Goal: Transaction & Acquisition: Purchase product/service

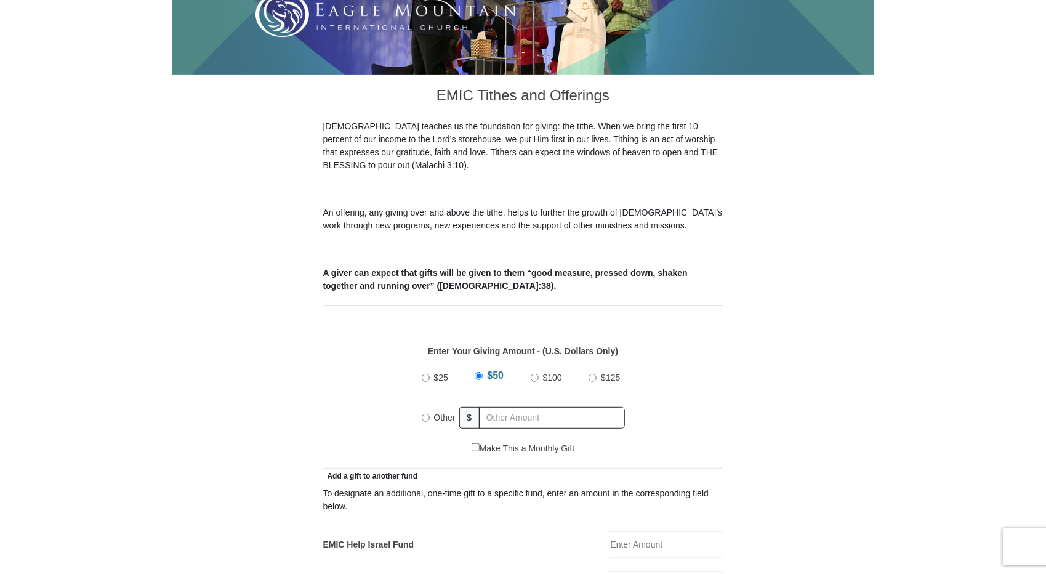
scroll to position [291, 0]
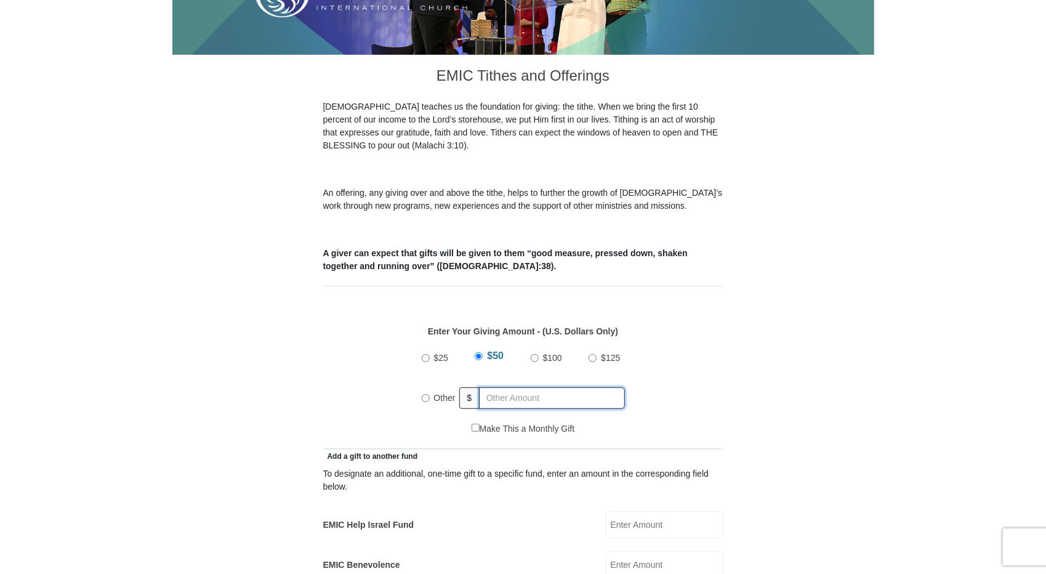
radio input "true"
click at [499, 387] on input "text" at bounding box center [554, 398] width 141 height 22
type input "3000"
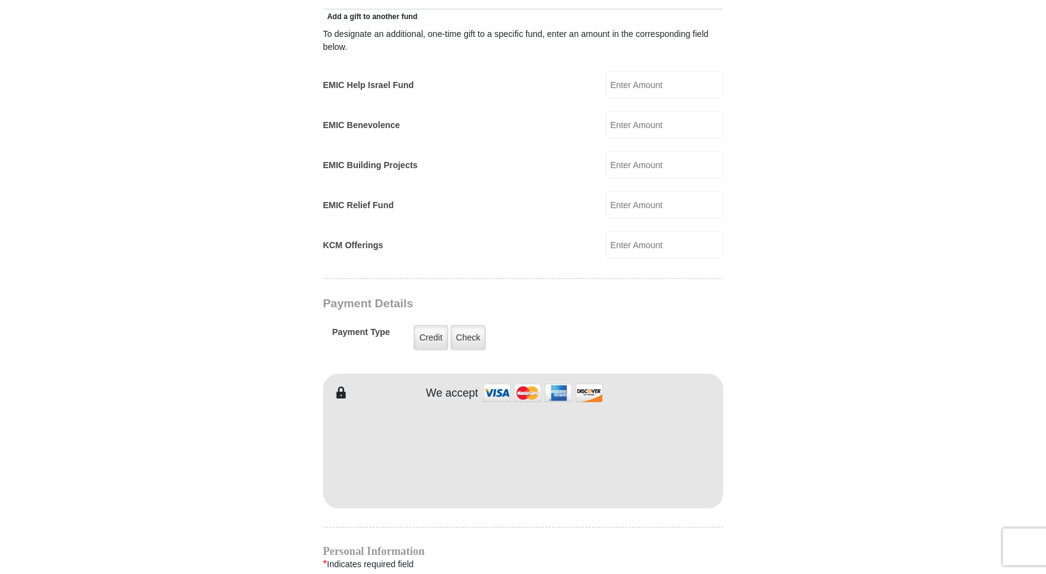
scroll to position [733, 0]
click at [464, 324] on label "Check" at bounding box center [469, 335] width 36 height 25
click at [0, 0] on input "Check" at bounding box center [0, 0] width 0 height 0
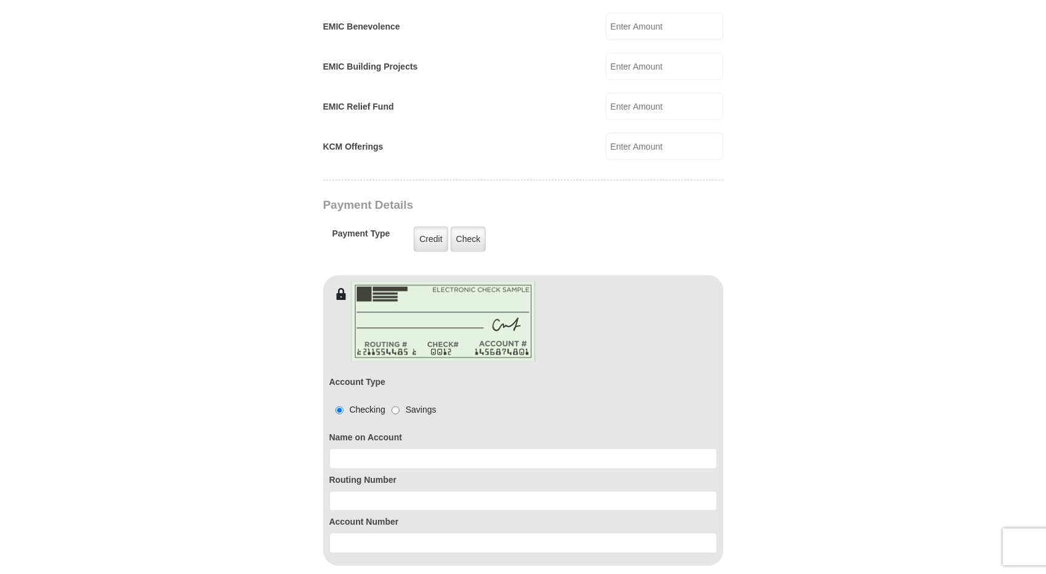
scroll to position [830, 0]
click at [402, 448] on input at bounding box center [523, 458] width 388 height 21
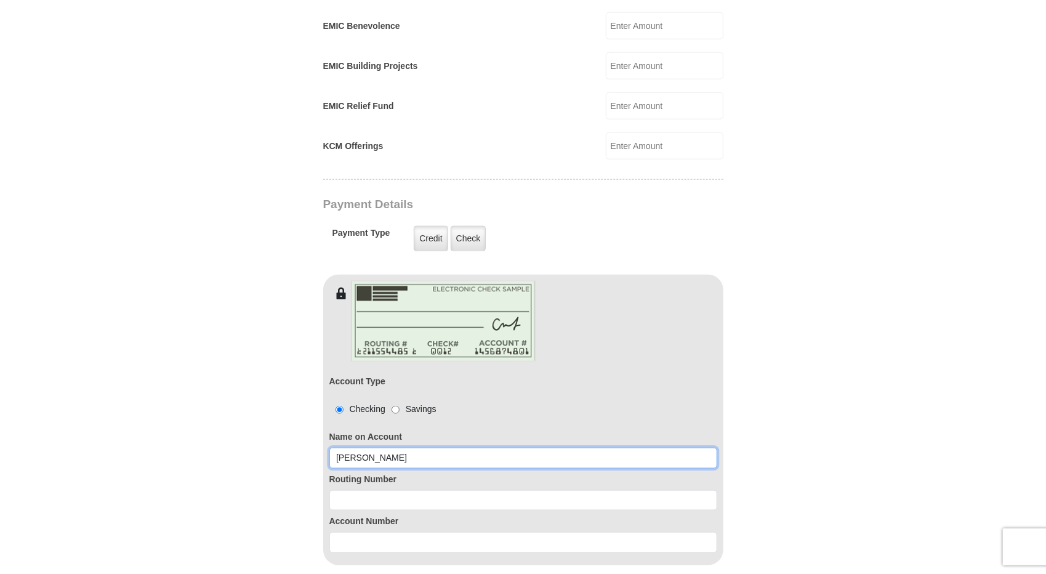
type input "[PERSON_NAME]"
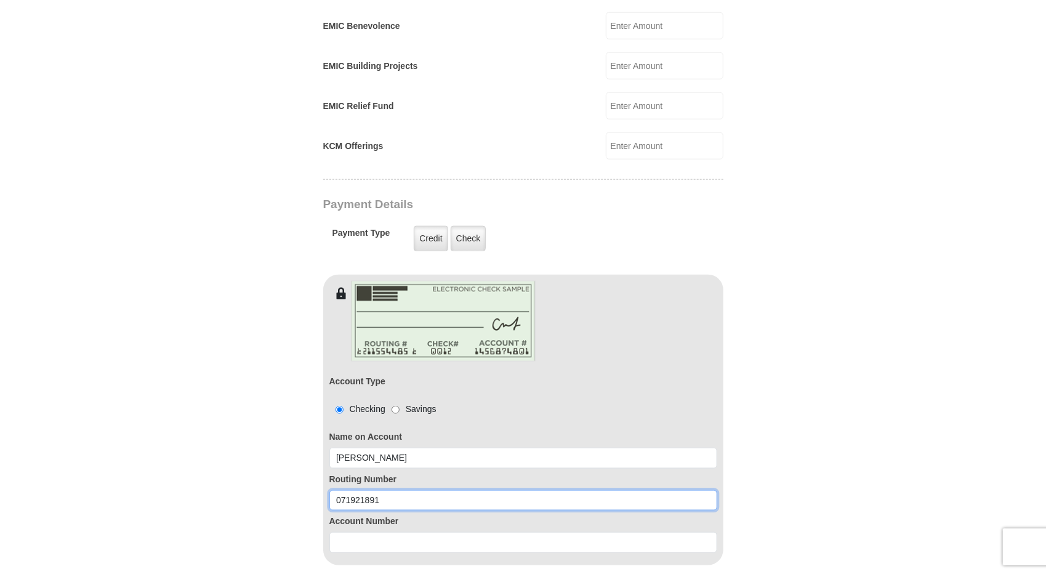
type input "071921891"
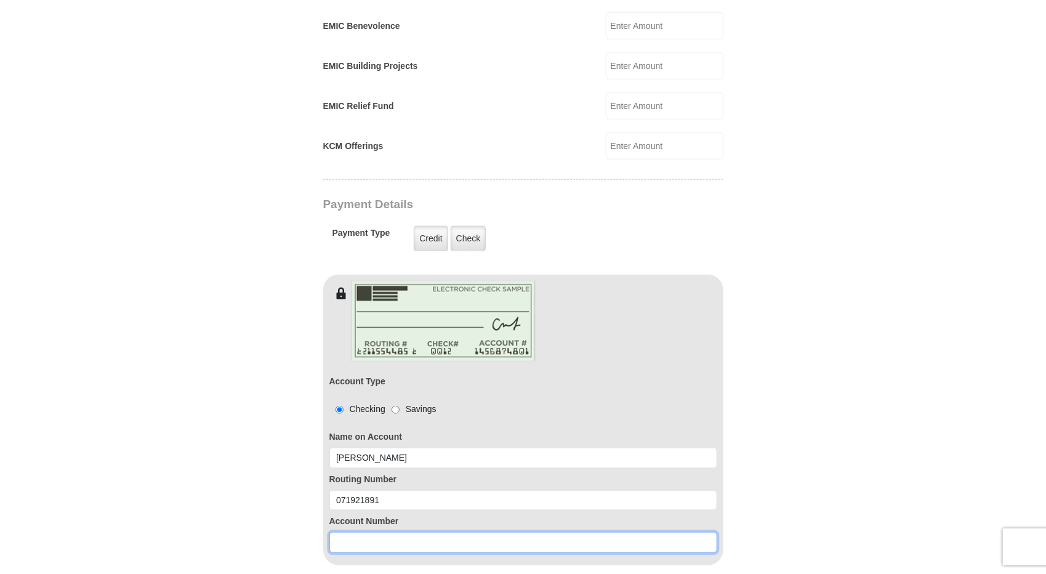
click at [347, 532] on input at bounding box center [523, 542] width 388 height 21
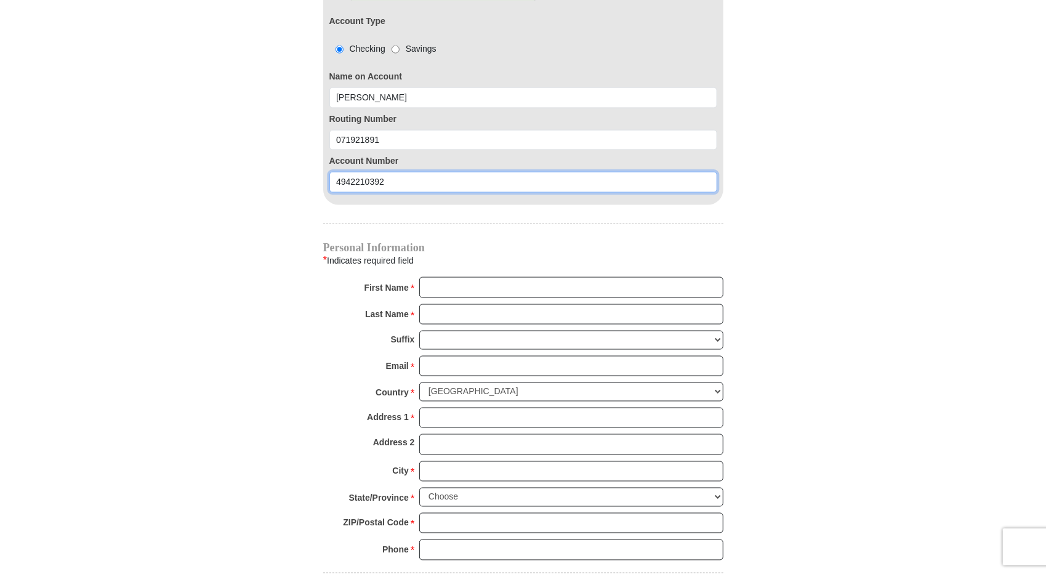
scroll to position [1191, 0]
type input "4942210392"
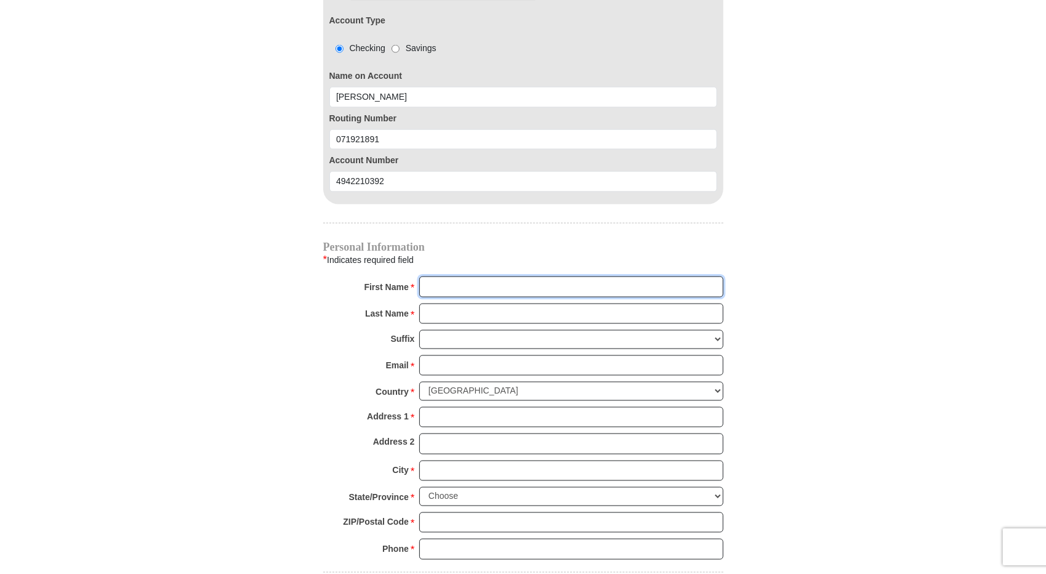
click at [554, 276] on input "First Name *" at bounding box center [571, 286] width 304 height 21
type input "[PERSON_NAME]"
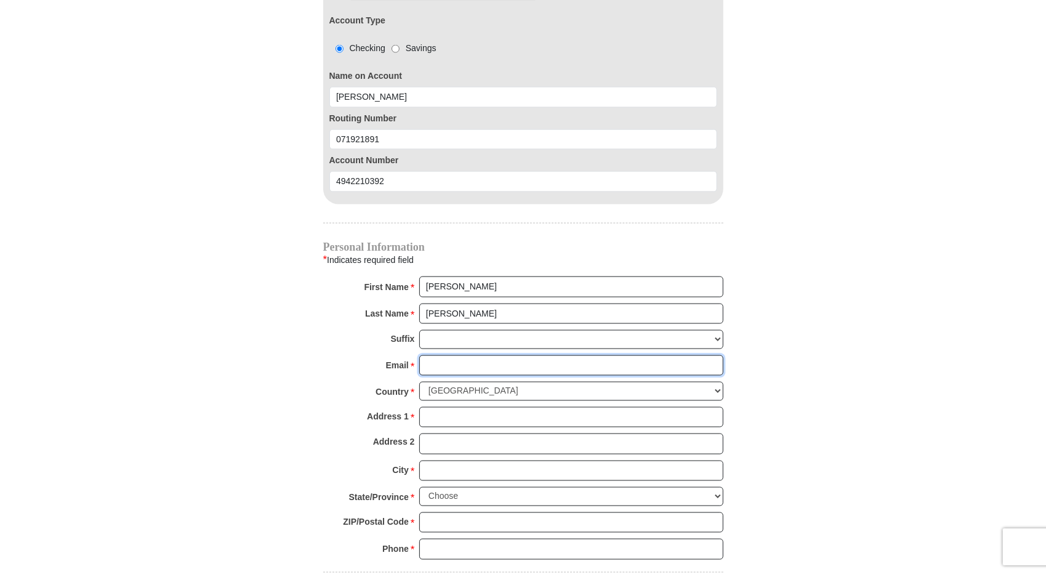
type input "[PERSON_NAME][EMAIL_ADDRESS][DOMAIN_NAME]"
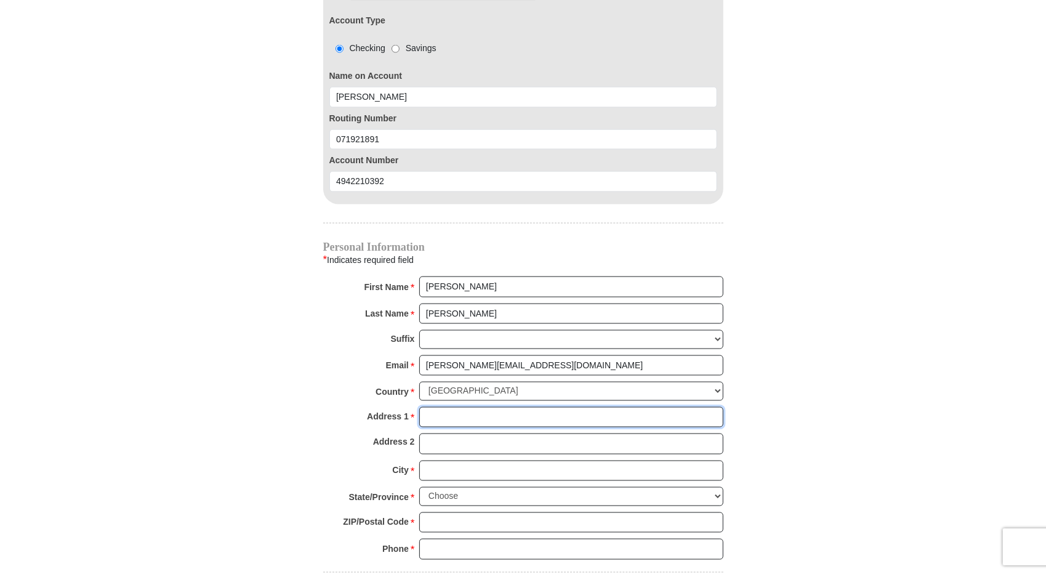
type input "[STREET_ADDRESS]"
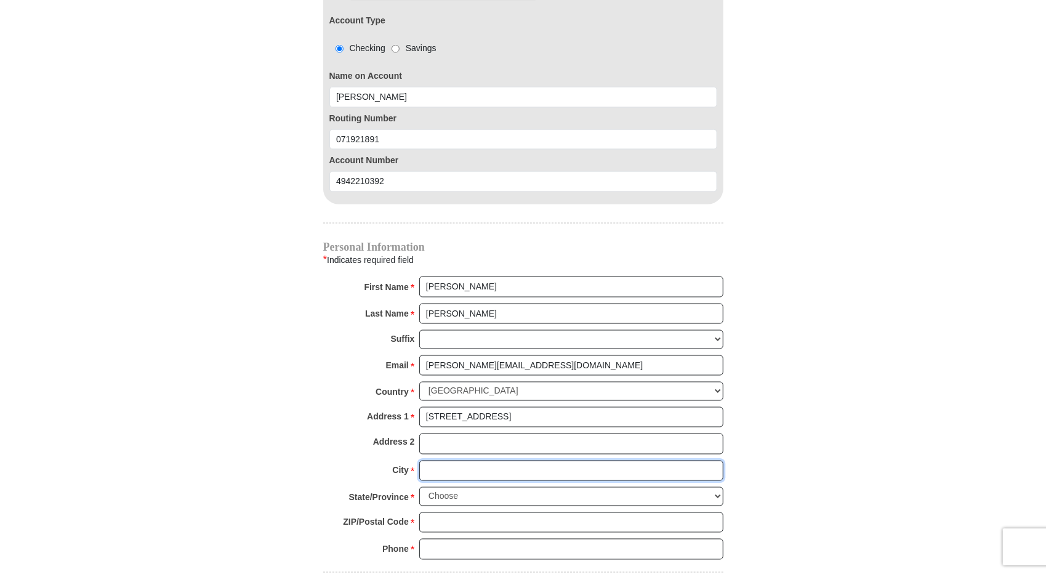
type input "CELINA"
select select "[GEOGRAPHIC_DATA]"
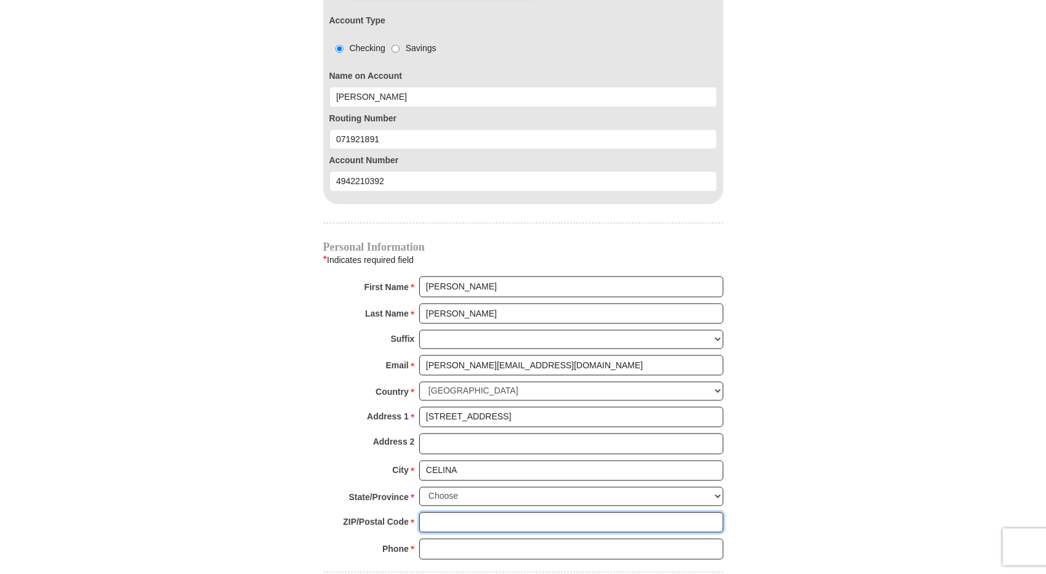
type input "75009"
type input "9727547863"
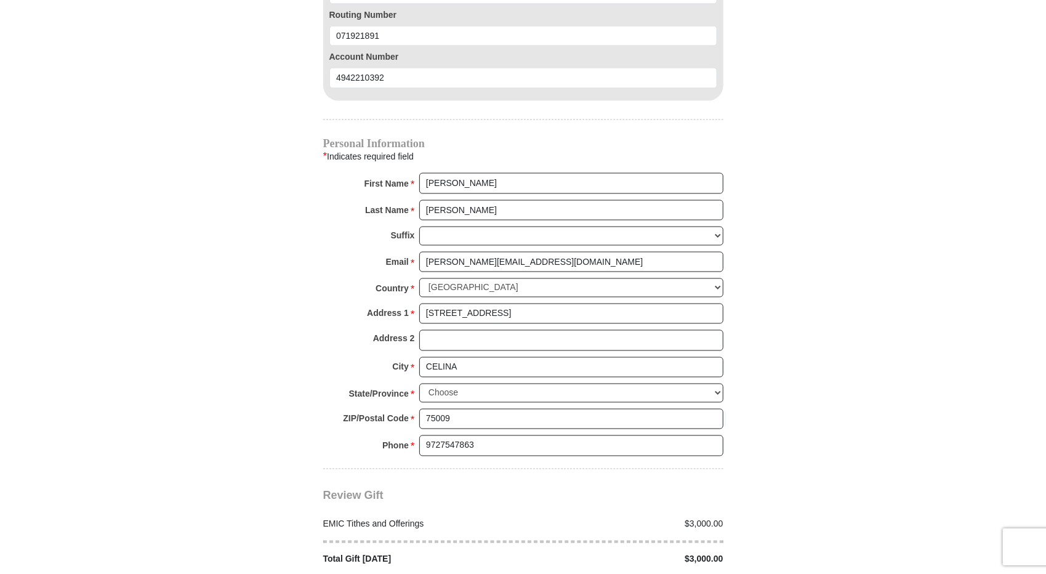
scroll to position [1299, 0]
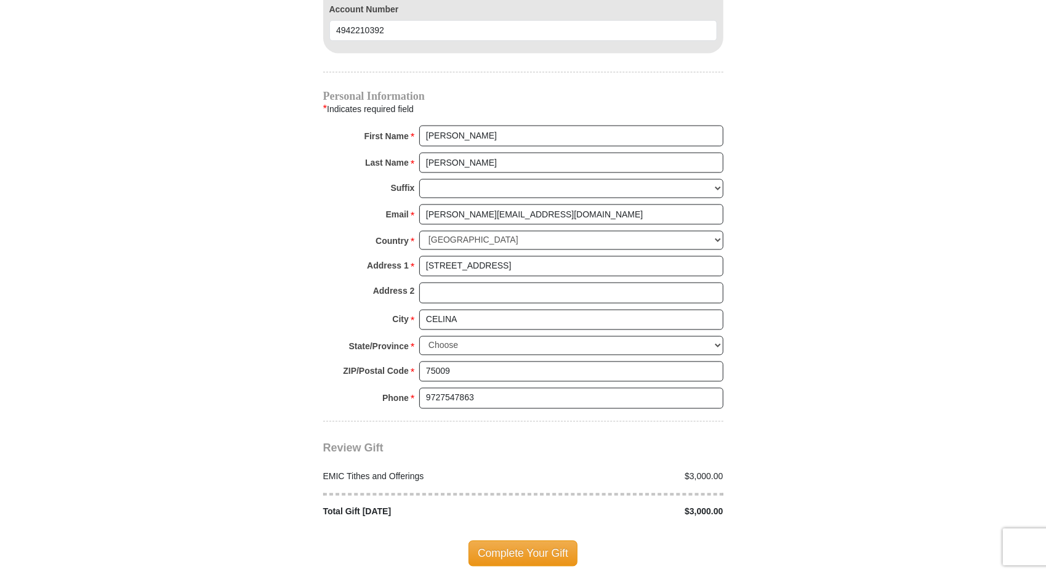
scroll to position [1342, 0]
click at [427, 335] on select "Choose [US_STATE] [US_STATE] [US_STATE] [US_STATE] [US_STATE] Armed Forces Amer…" at bounding box center [571, 344] width 304 height 19
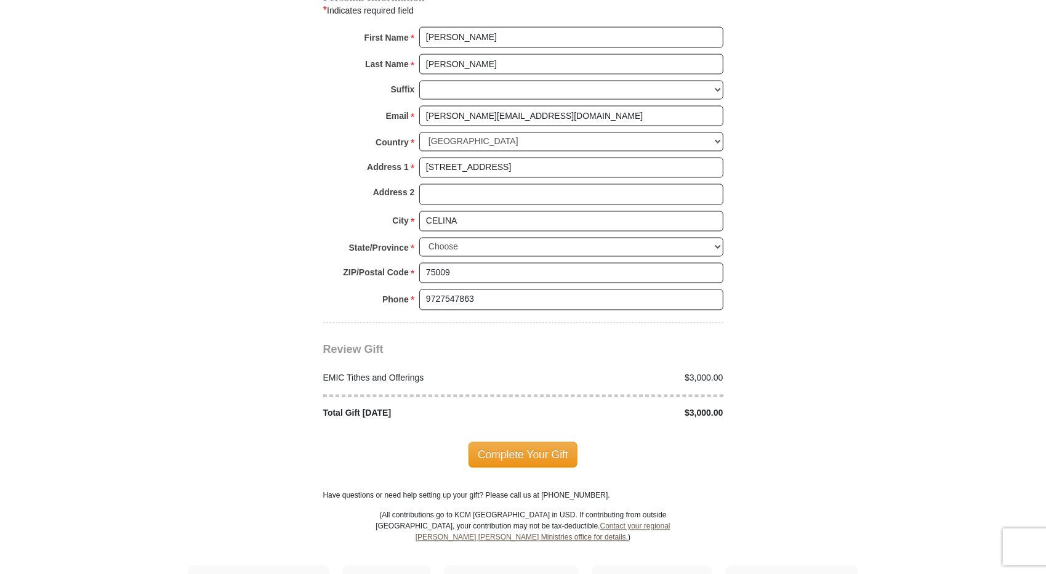
scroll to position [1440, 0]
click at [537, 442] on div "Complete Your Gift" at bounding box center [523, 454] width 400 height 70
click at [529, 441] on span "Complete Your Gift" at bounding box center [522, 454] width 109 height 26
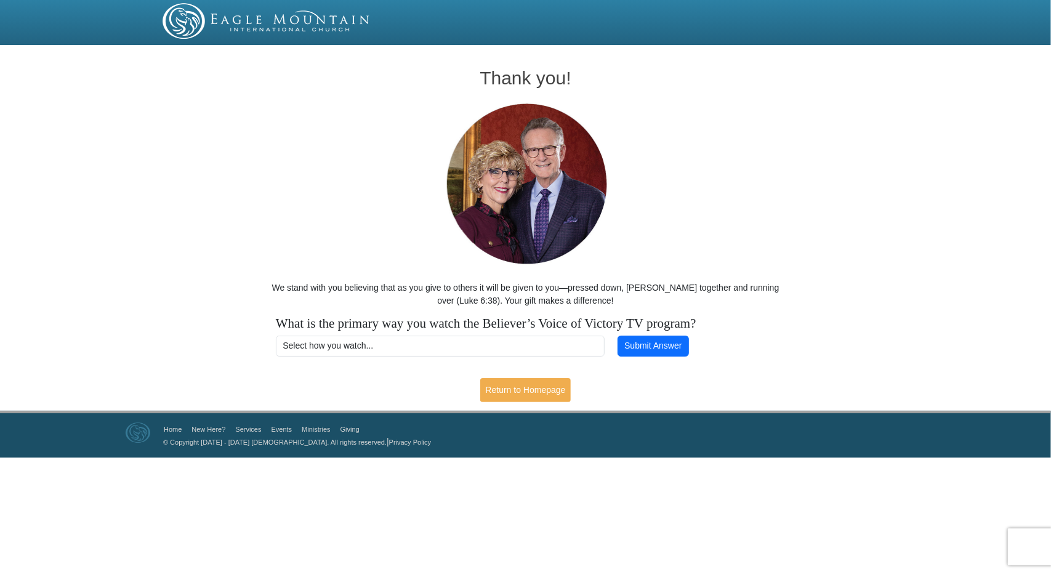
click at [920, 242] on div "Thank you! We stand with you believing that as you give to others it will be gi…" at bounding box center [525, 229] width 1051 height 361
